Goal: Information Seeking & Learning: Learn about a topic

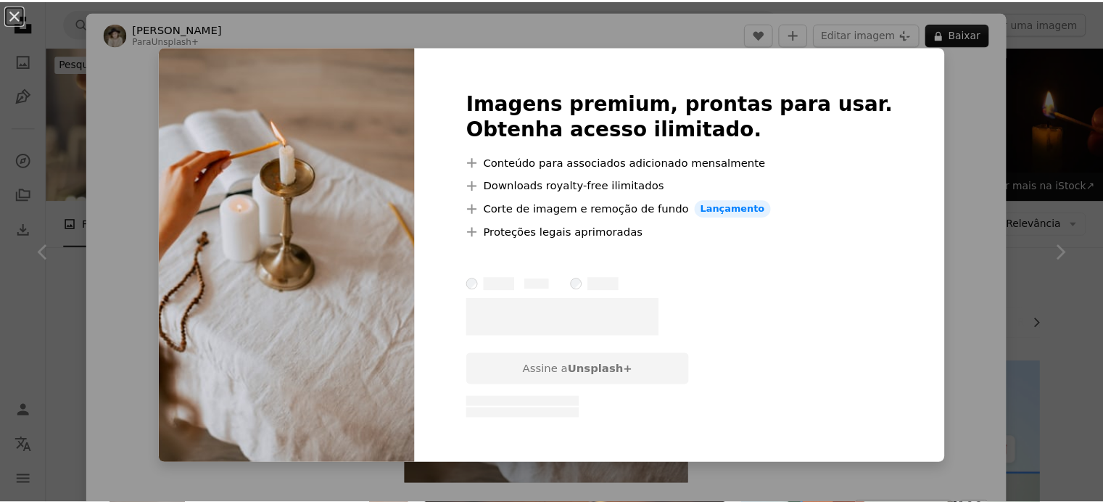
scroll to position [1233, 0]
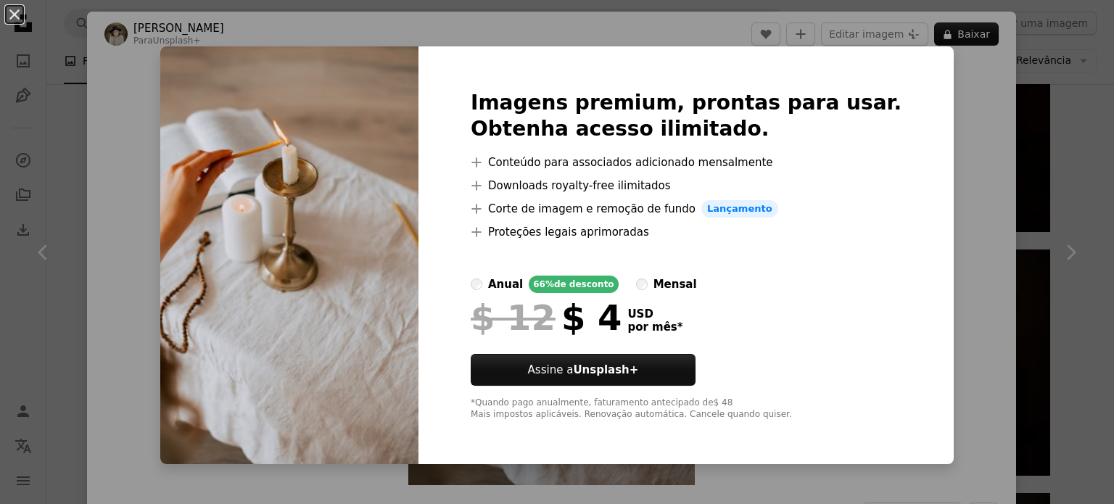
click at [956, 112] on div "An X shape Imagens premium, prontas para usar. Obtenha acesso ilimitado. A plus…" at bounding box center [557, 252] width 1114 height 504
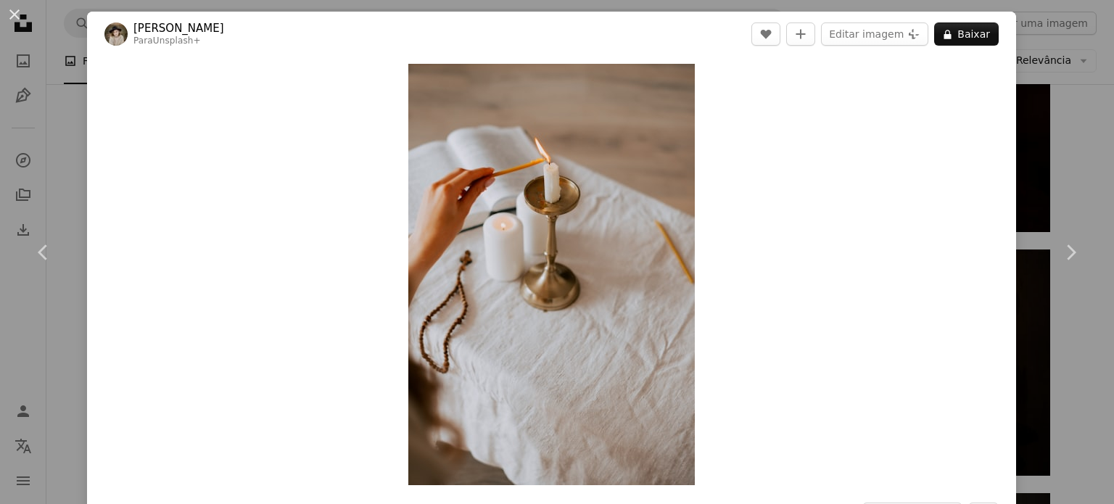
click at [1016, 131] on div "An X shape Chevron left Chevron right [PERSON_NAME] Para Unsplash+ A heart A pl…" at bounding box center [557, 252] width 1114 height 504
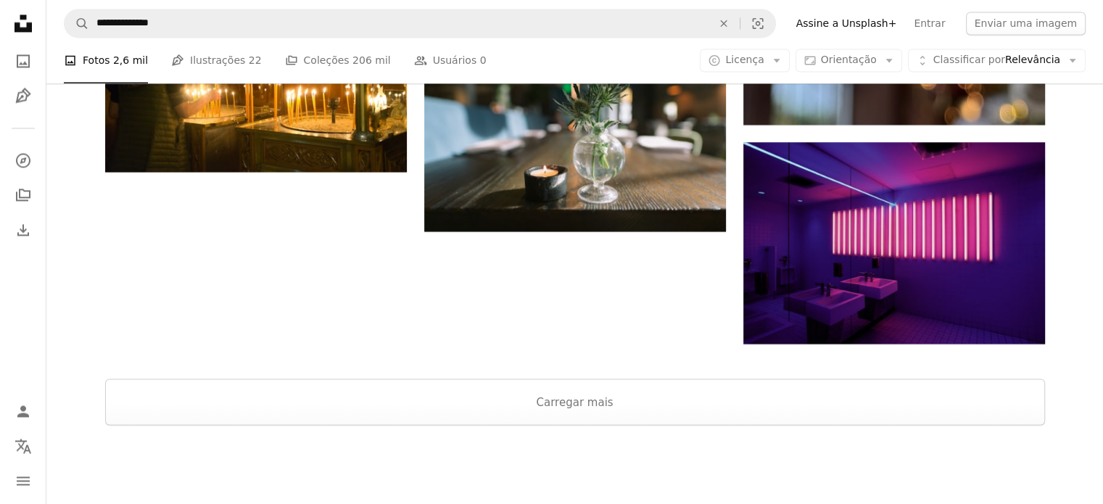
scroll to position [2539, 0]
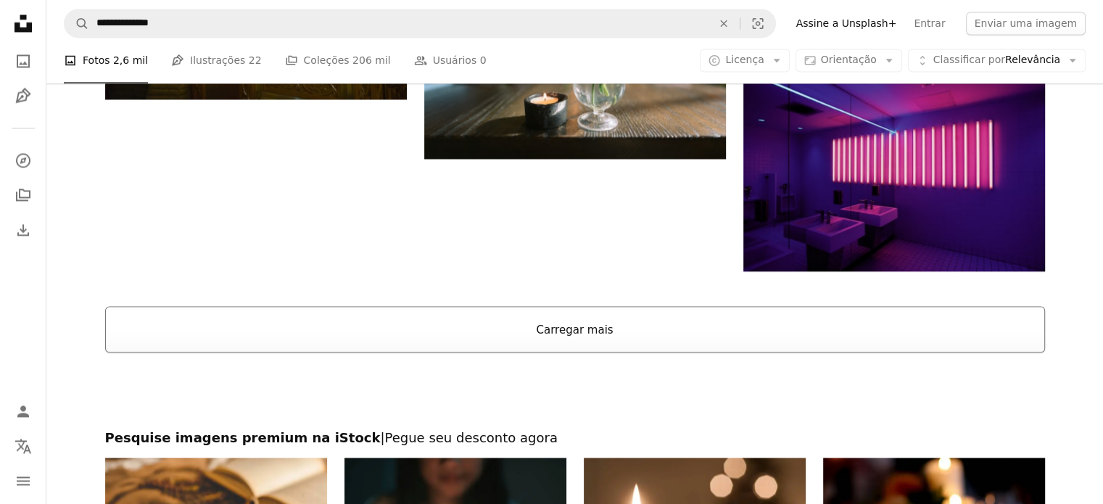
click at [632, 318] on button "Carregar mais" at bounding box center [575, 329] width 940 height 46
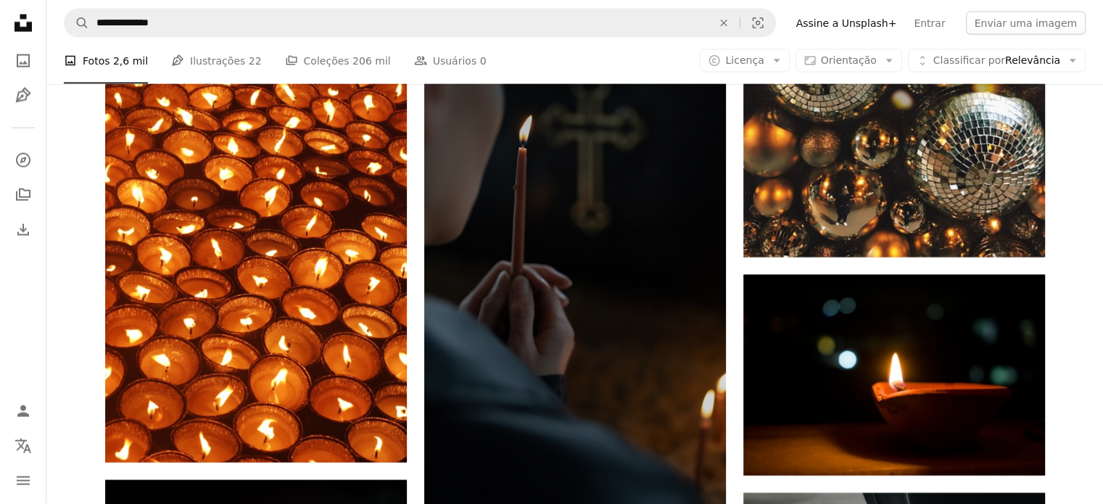
scroll to position [9212, 0]
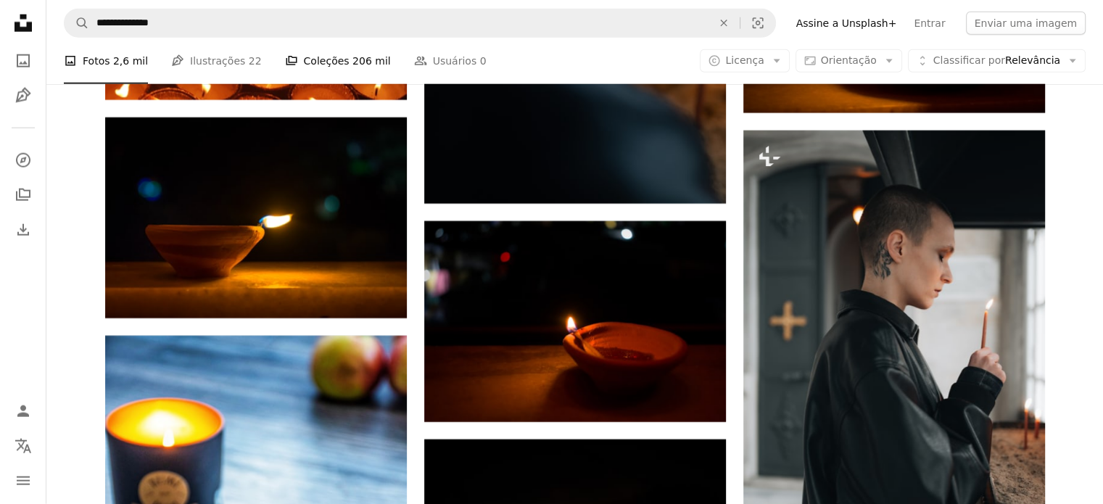
click at [317, 52] on link "A stack of folders Coleções 206 mil" at bounding box center [338, 61] width 106 height 46
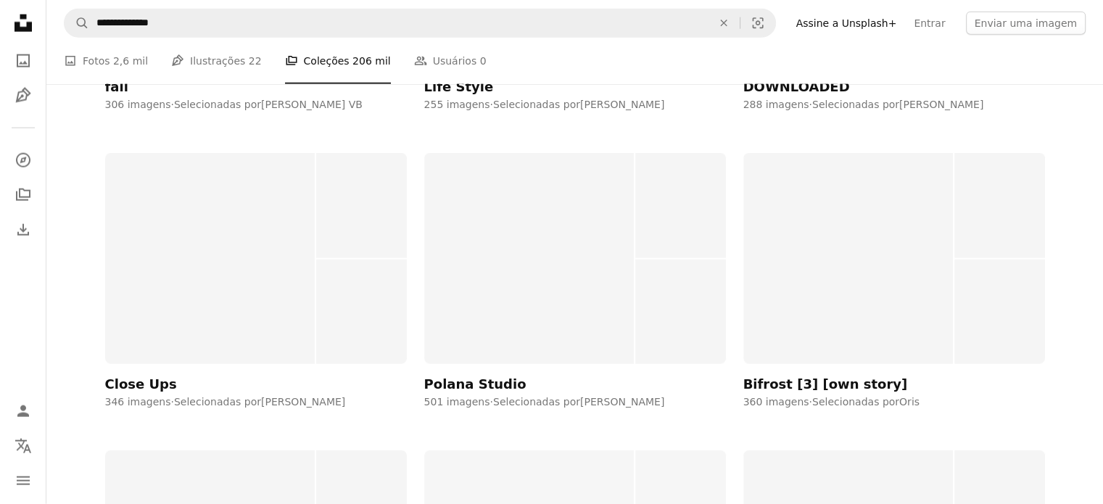
scroll to position [3699, 0]
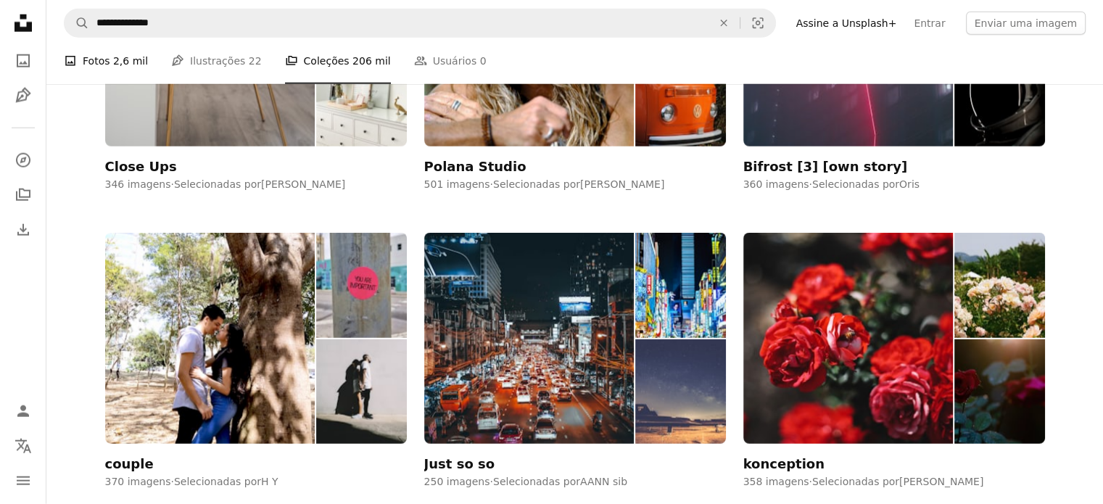
click at [128, 54] on span "2,6 mil" at bounding box center [130, 61] width 35 height 16
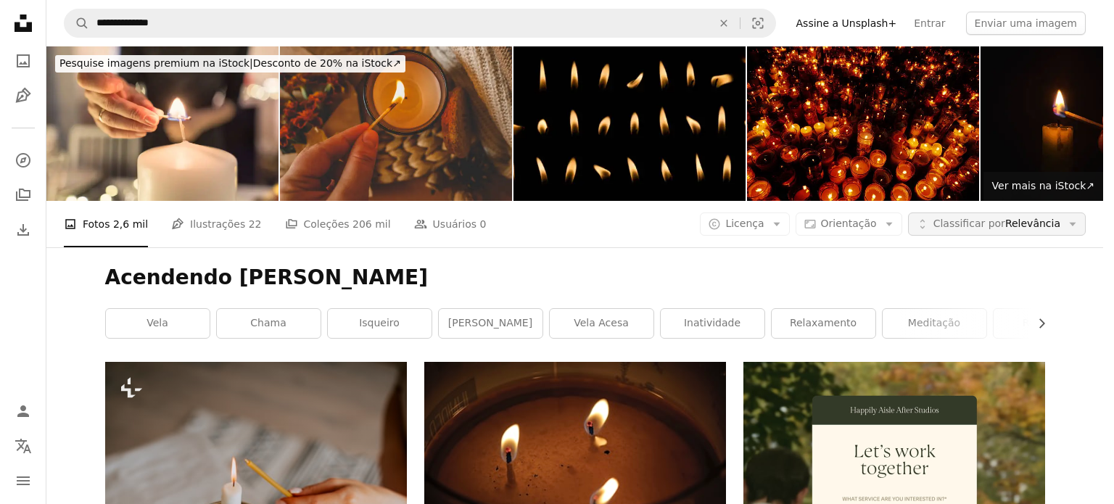
click at [954, 218] on span "Classificar por" at bounding box center [970, 224] width 72 height 12
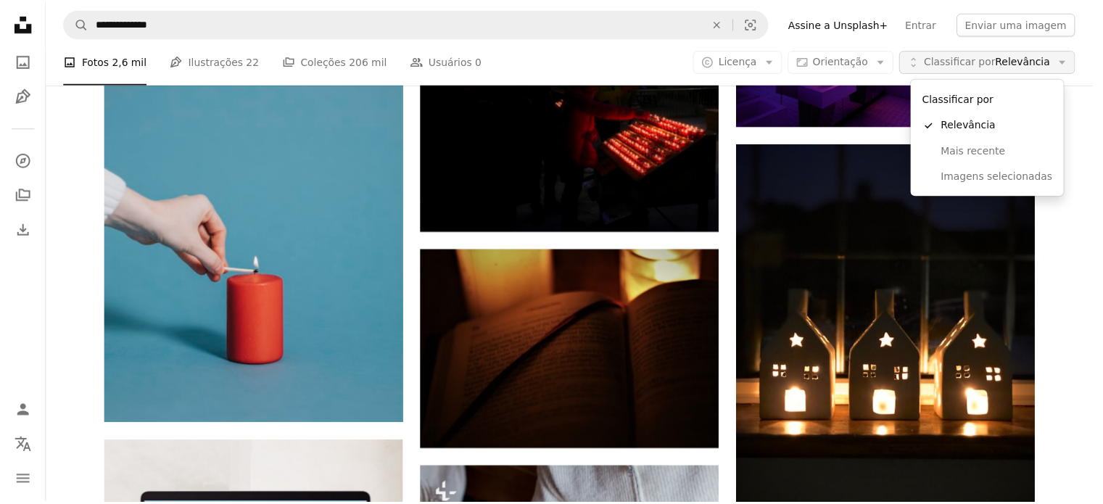
scroll to position [2684, 0]
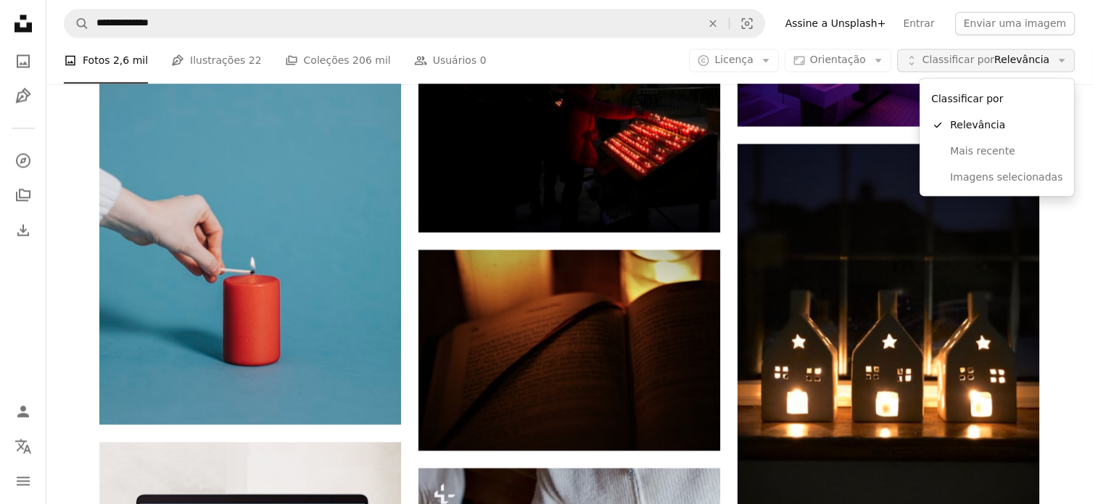
click at [954, 66] on span "Classificar por" at bounding box center [959, 60] width 72 height 12
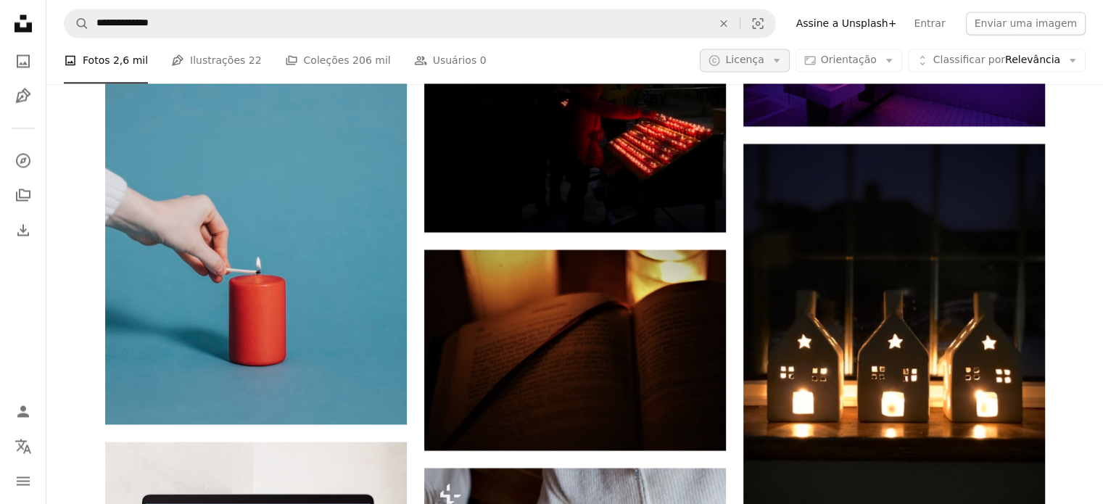
click at [783, 62] on icon "Arrow down" at bounding box center [776, 60] width 13 height 13
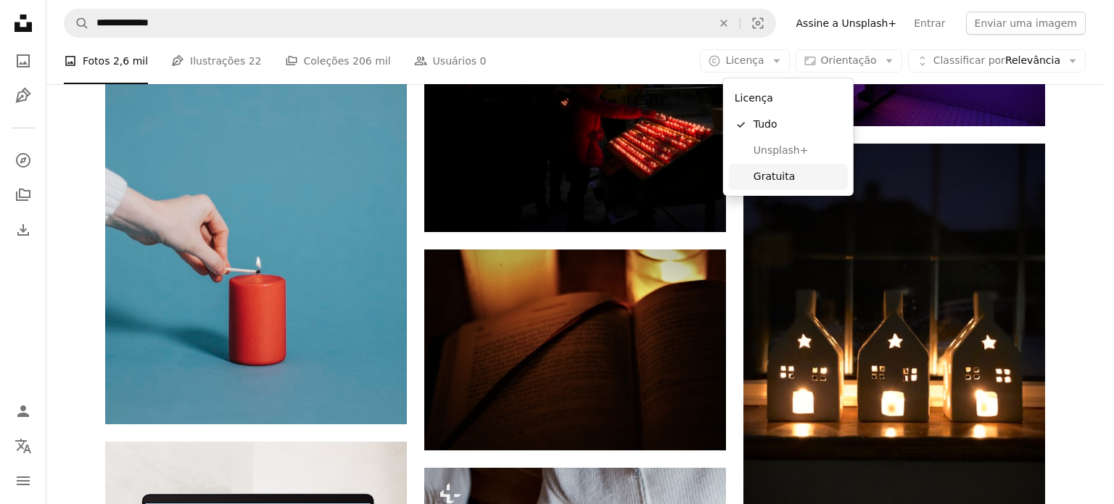
click at [792, 170] on span "Gratuita" at bounding box center [798, 177] width 88 height 15
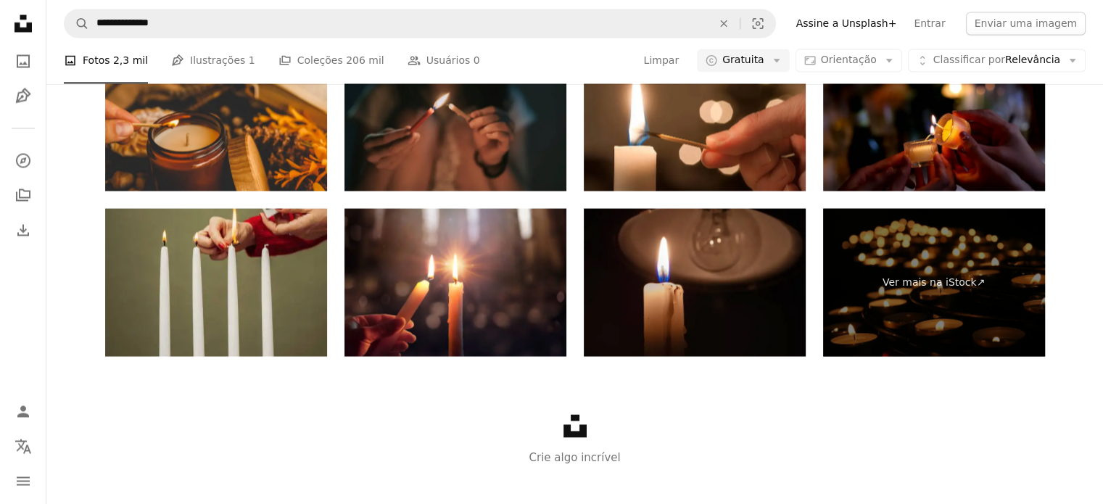
scroll to position [2249, 0]
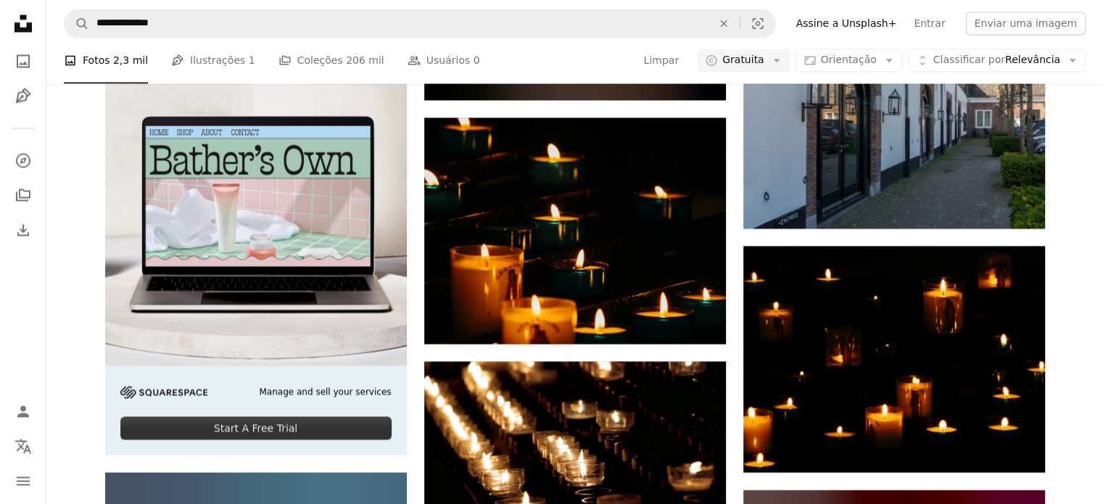
scroll to position [9357, 0]
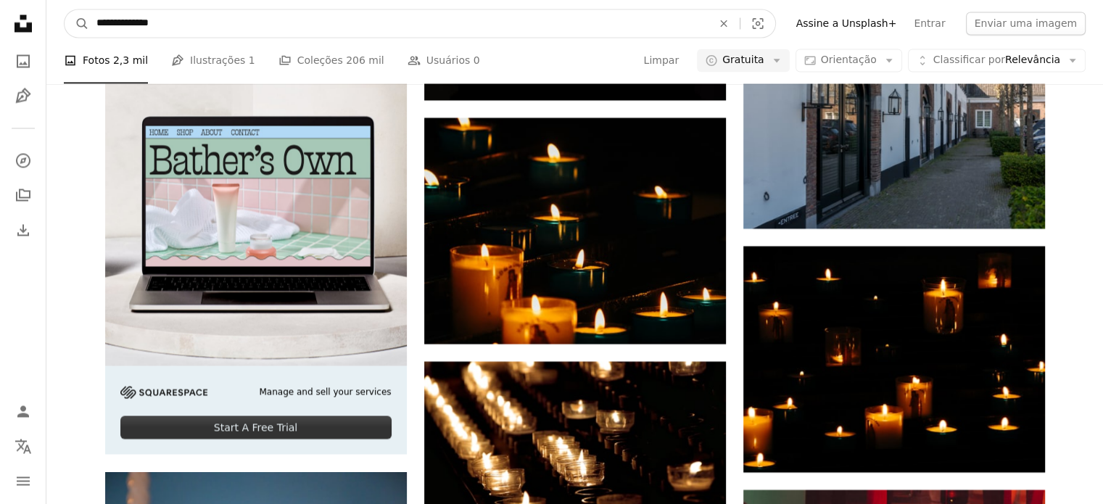
click at [479, 26] on input "**********" at bounding box center [398, 23] width 619 height 28
